Goal: Task Accomplishment & Management: Use online tool/utility

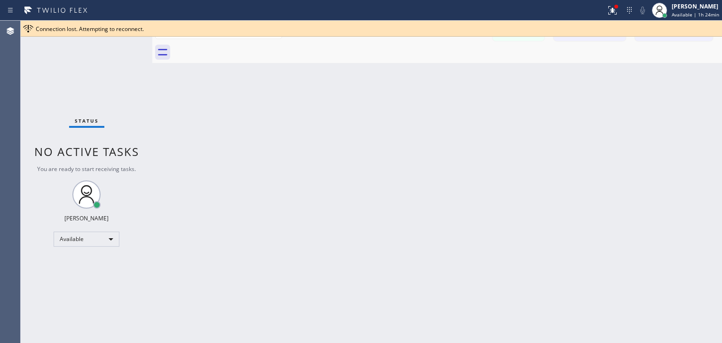
scroll to position [321, 0]
